Goal: Transaction & Acquisition: Download file/media

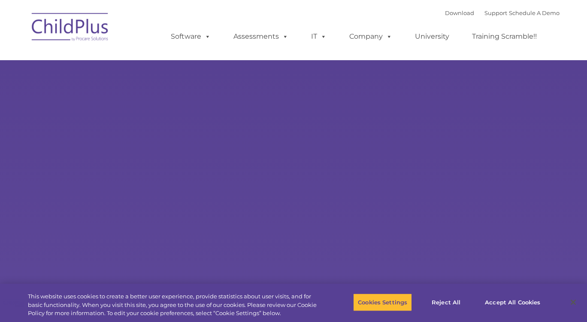
type input ""
select select "MEDIUM"
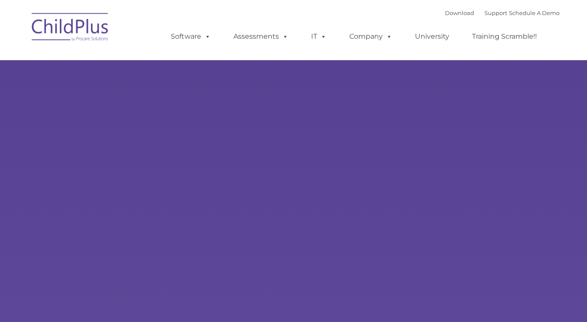
type input ""
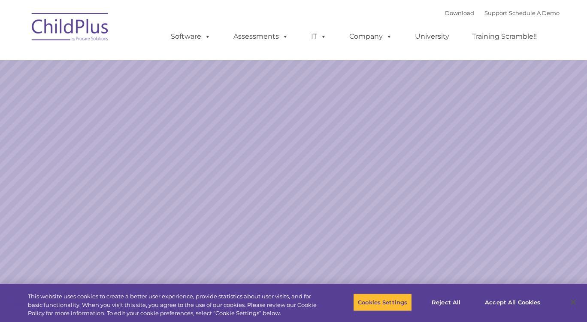
select select "MEDIUM"
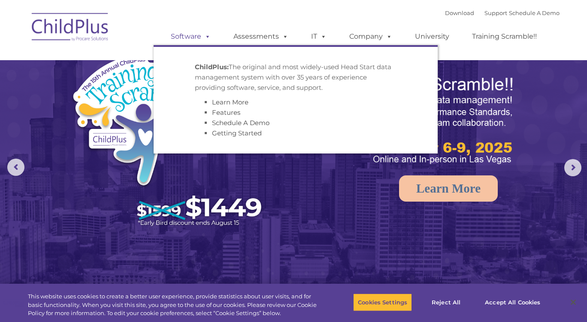
click at [202, 35] on span at bounding box center [205, 36] width 9 height 8
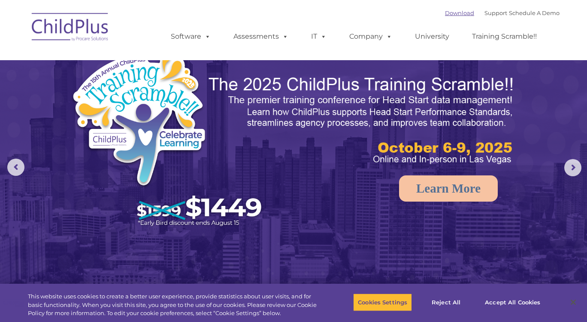
click at [445, 15] on link "Download" at bounding box center [459, 12] width 29 height 7
